Goal: Find specific page/section: Find specific page/section

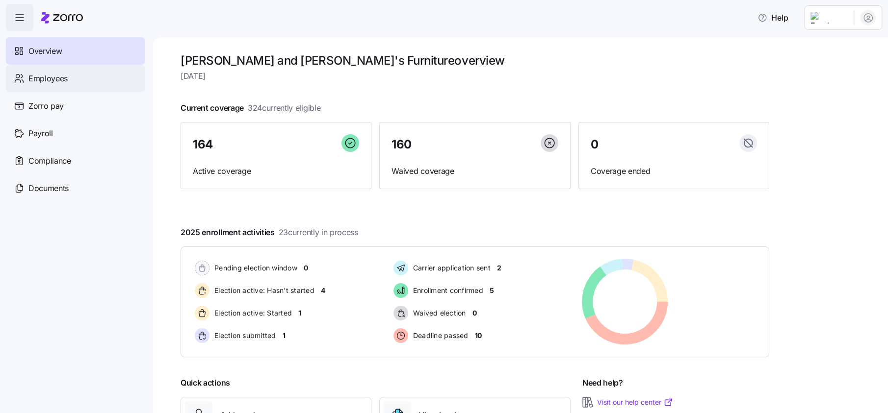
drag, startPoint x: 64, startPoint y: 80, endPoint x: 91, endPoint y: 88, distance: 28.2
click at [64, 80] on span "Employees" at bounding box center [47, 79] width 39 height 12
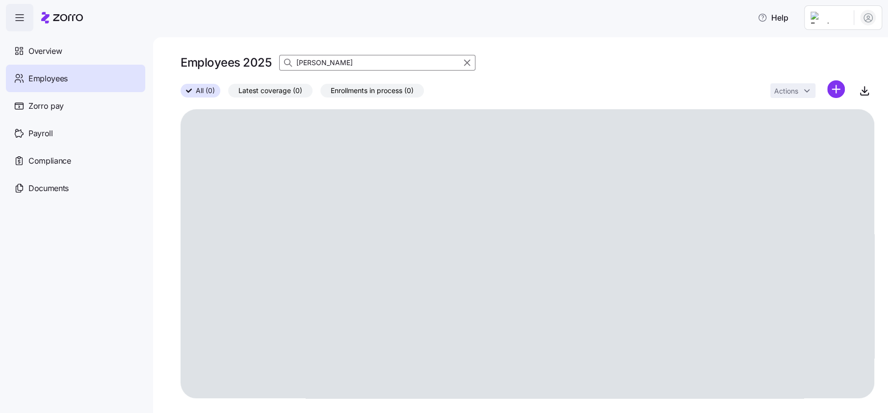
click at [353, 62] on input "[PERSON_NAME]" at bounding box center [377, 63] width 196 height 16
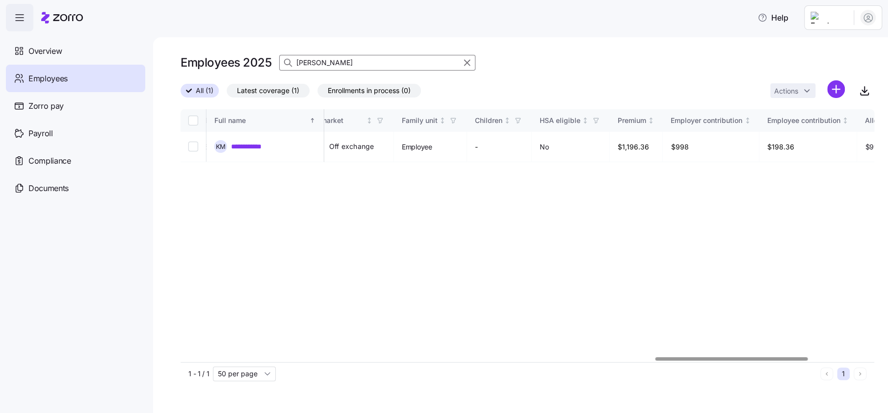
scroll to position [0, 2163]
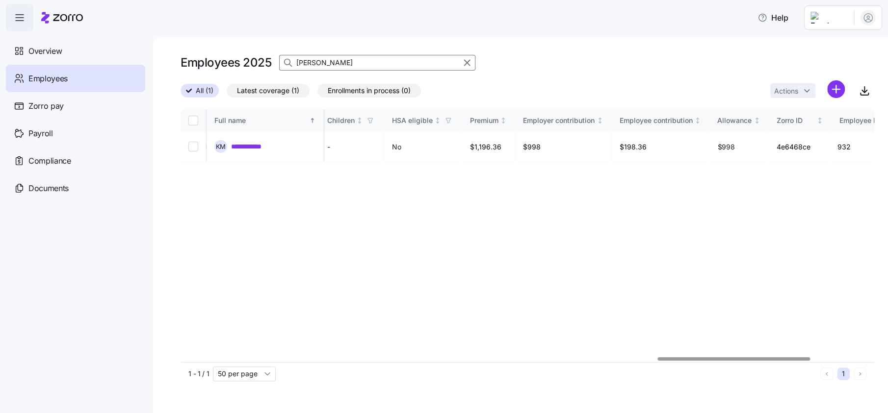
click at [751, 357] on div at bounding box center [734, 358] width 153 height 3
type input "[PERSON_NAME]"
click at [269, 146] on link "**********" at bounding box center [257, 147] width 52 height 10
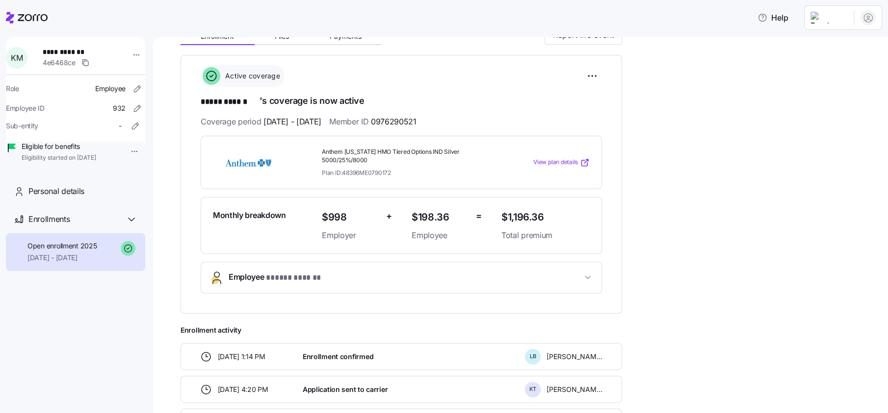
scroll to position [122, 0]
